Goal: Use online tool/utility: Utilize a website feature to perform a specific function

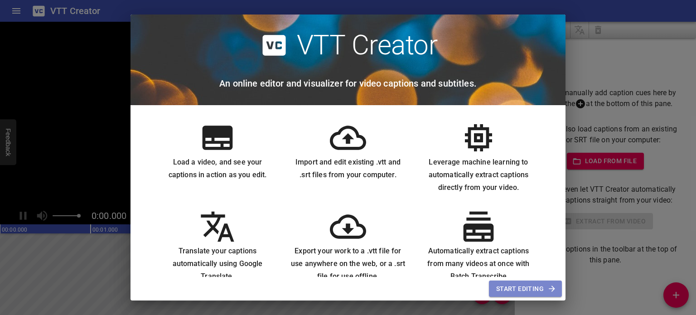
click at [540, 286] on span "Start Editing" at bounding box center [525, 288] width 58 height 11
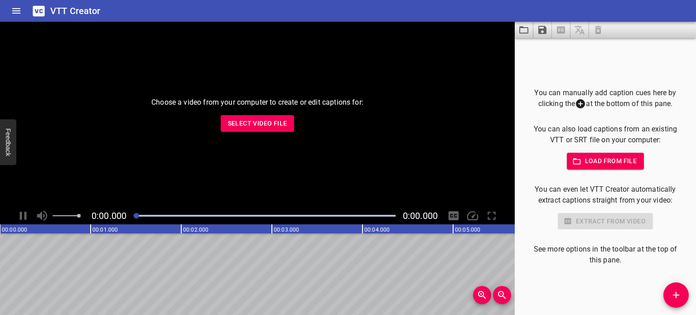
click at [257, 135] on div "Choose a video from your computer to create or edit captions for: Select Video …" at bounding box center [257, 114] width 515 height 185
click at [251, 124] on span "Select Video File" at bounding box center [257, 123] width 59 height 11
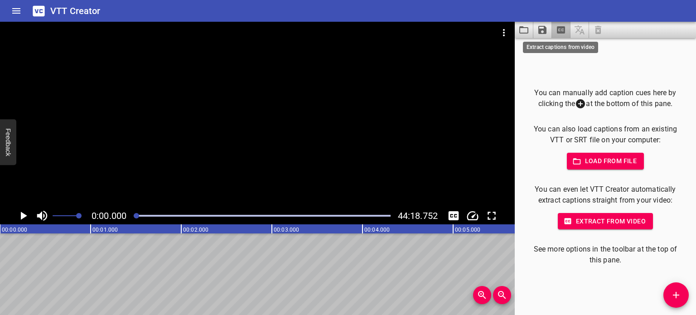
click at [561, 30] on icon "Extract captions from video" at bounding box center [561, 29] width 8 height 7
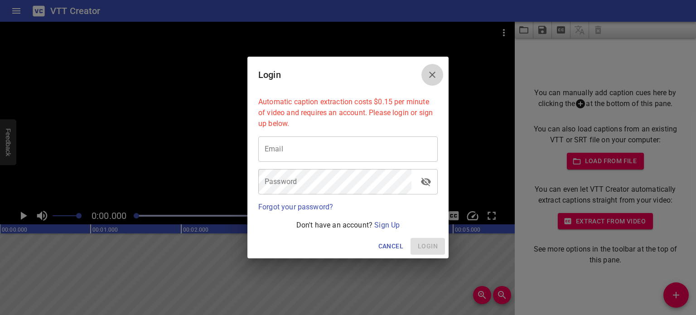
click at [432, 76] on icon "Close" at bounding box center [432, 75] width 6 height 6
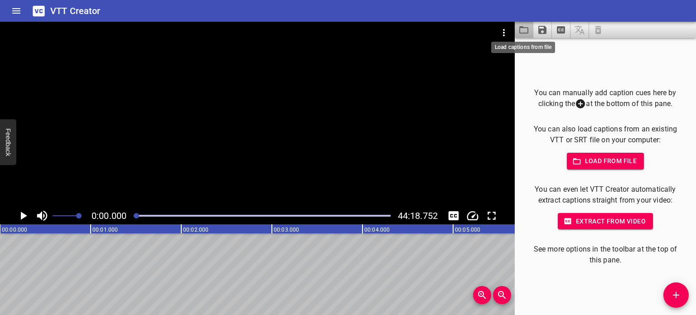
click at [523, 32] on icon "Load captions from file" at bounding box center [523, 29] width 11 height 11
click at [543, 30] on icon "Save captions to file" at bounding box center [542, 30] width 8 height 8
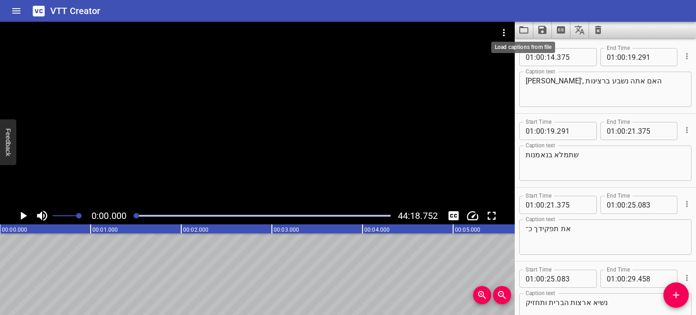
click at [672, 301] on div "Save to VTT file Save to SRT file" at bounding box center [348, 157] width 696 height 315
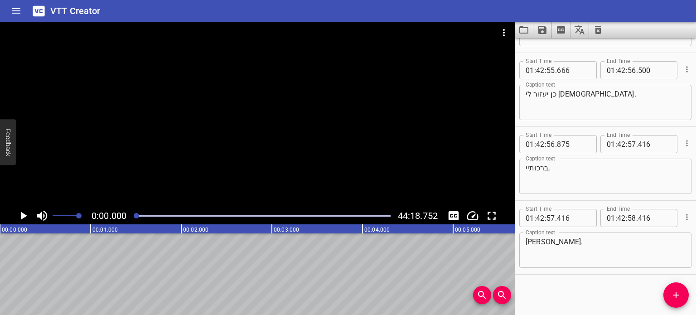
scroll to position [81471, 0]
click at [24, 216] on icon "Play/Pause" at bounding box center [24, 216] width 6 height 8
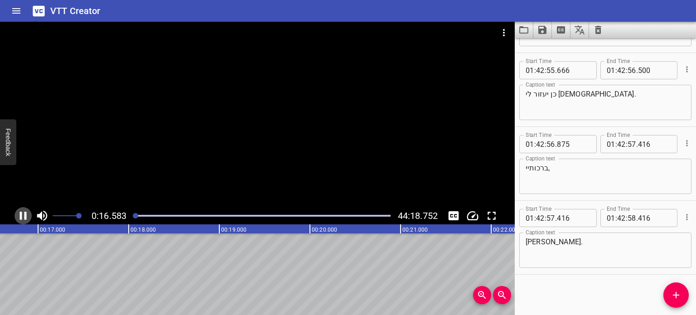
click at [27, 212] on icon "Play/Pause" at bounding box center [23, 216] width 14 height 14
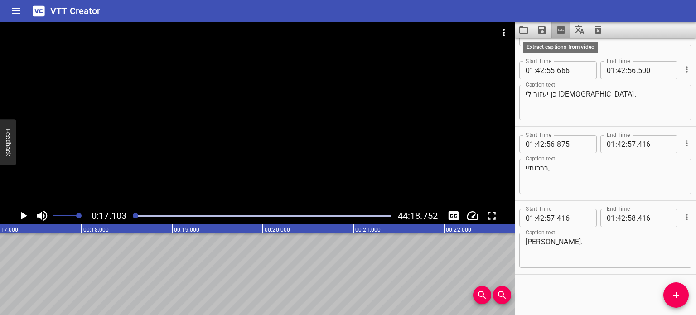
click at [562, 30] on icon "Extract captions from video" at bounding box center [561, 29] width 8 height 7
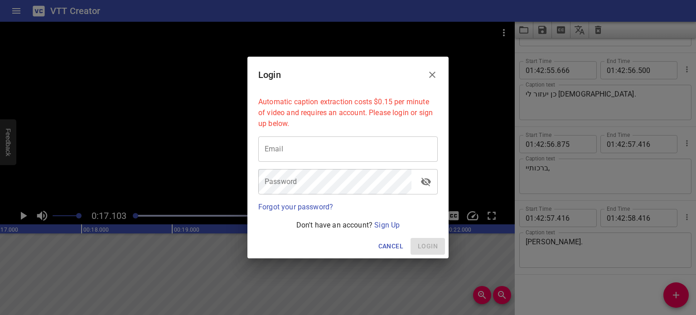
click at [435, 77] on icon "Close" at bounding box center [432, 75] width 6 height 6
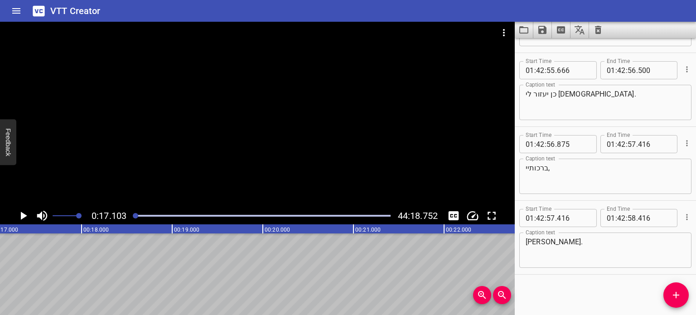
click at [24, 214] on icon "Play/Pause" at bounding box center [24, 216] width 6 height 8
